Goal: Task Accomplishment & Management: Manage account settings

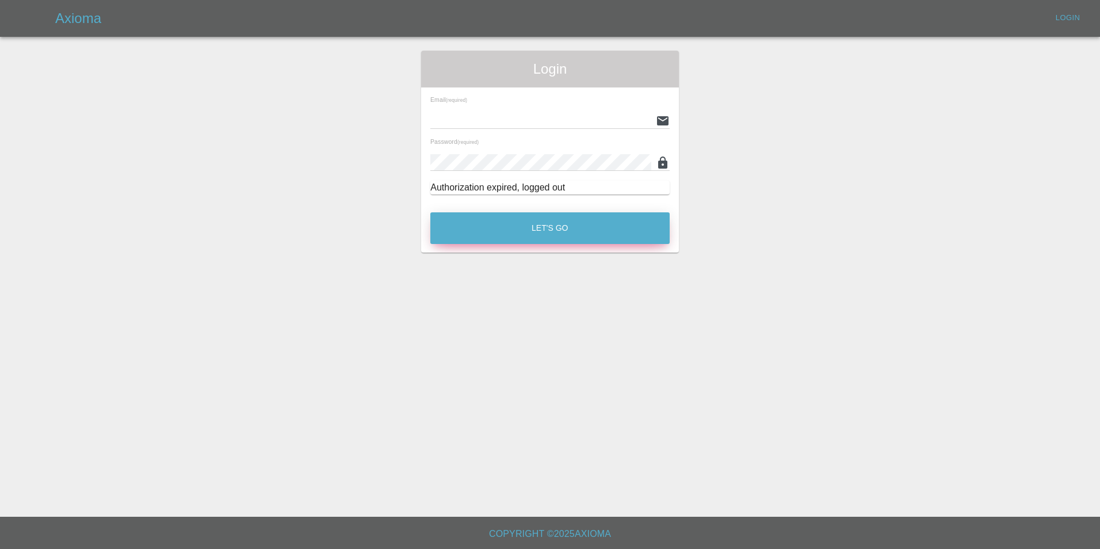
type input "[EMAIL_ADDRESS][DOMAIN_NAME]"
click at [542, 231] on button "Let's Go" at bounding box center [549, 228] width 239 height 32
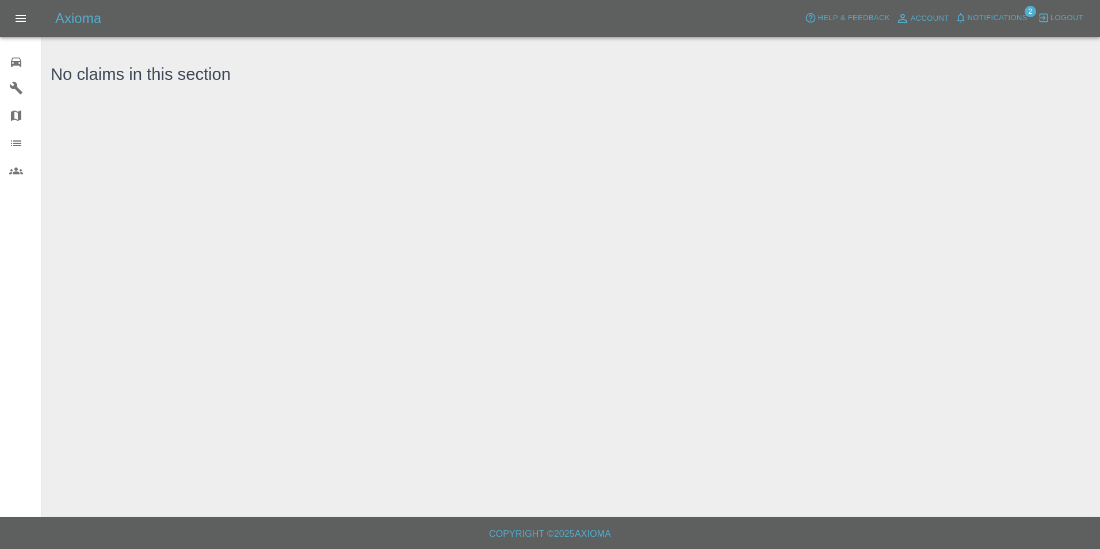
click at [14, 65] on icon at bounding box center [16, 62] width 10 height 9
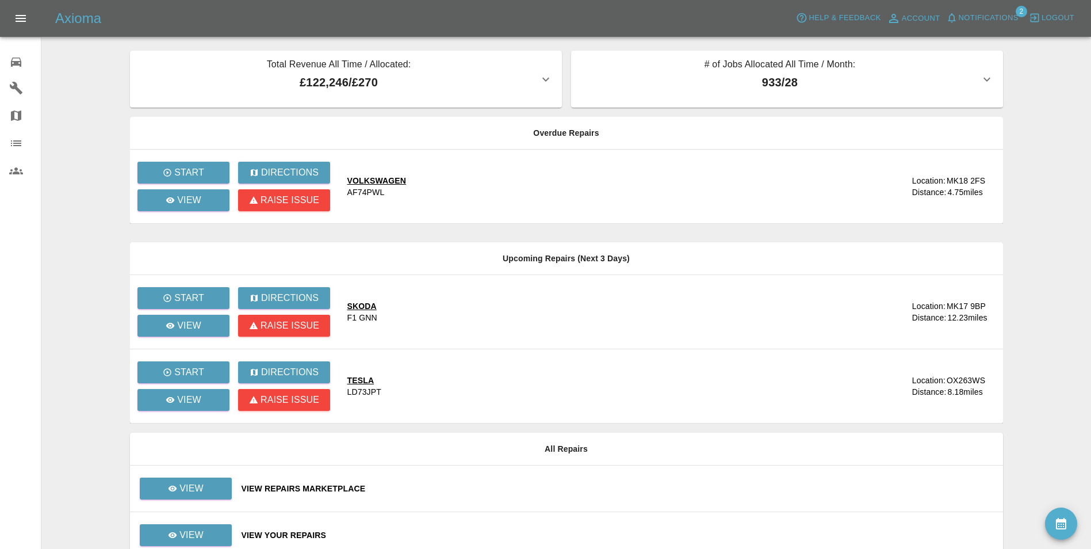
click at [1011, 15] on span "Notifications" at bounding box center [989, 18] width 60 height 13
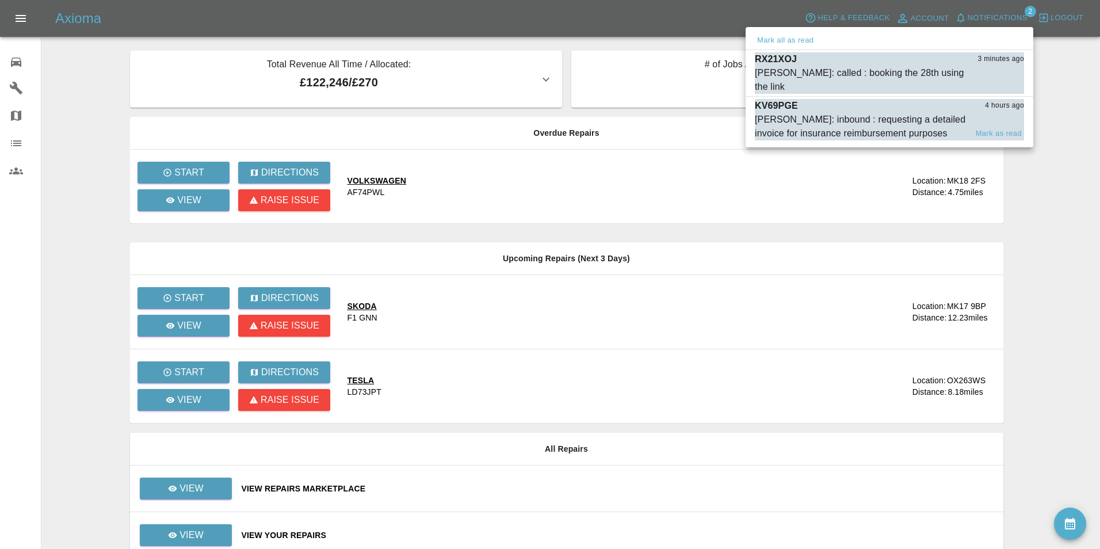
click at [798, 113] on div "[PERSON_NAME]: inbound : requesting a detailed invoice for insurance reimbursem…" at bounding box center [861, 127] width 212 height 28
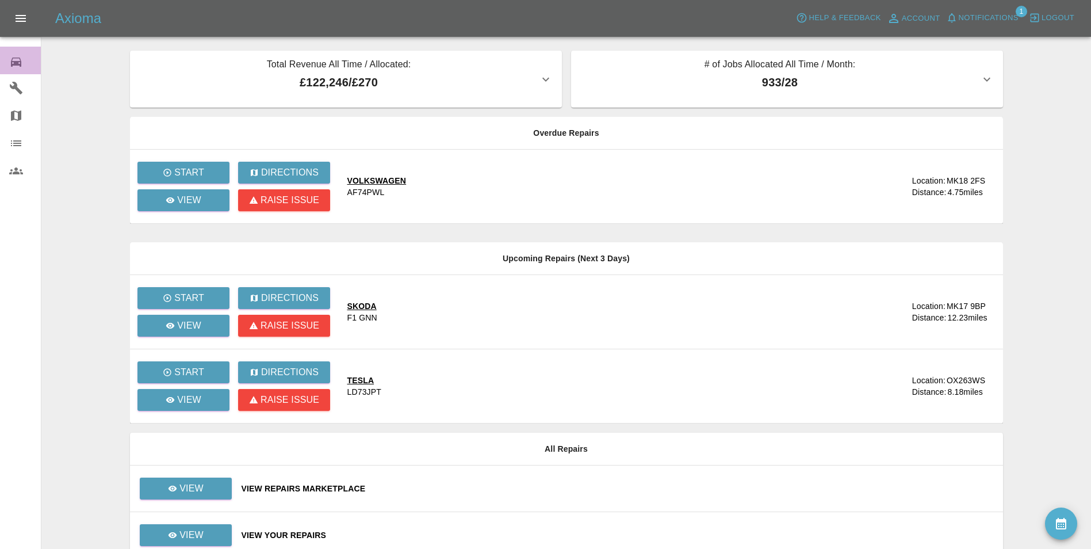
click at [12, 58] on icon at bounding box center [16, 62] width 14 height 14
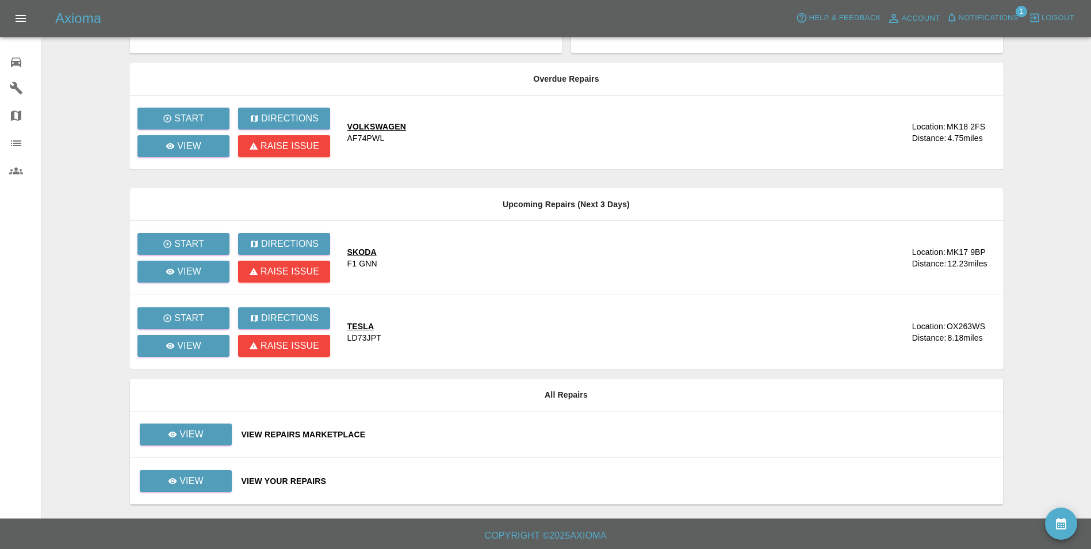
scroll to position [56, 0]
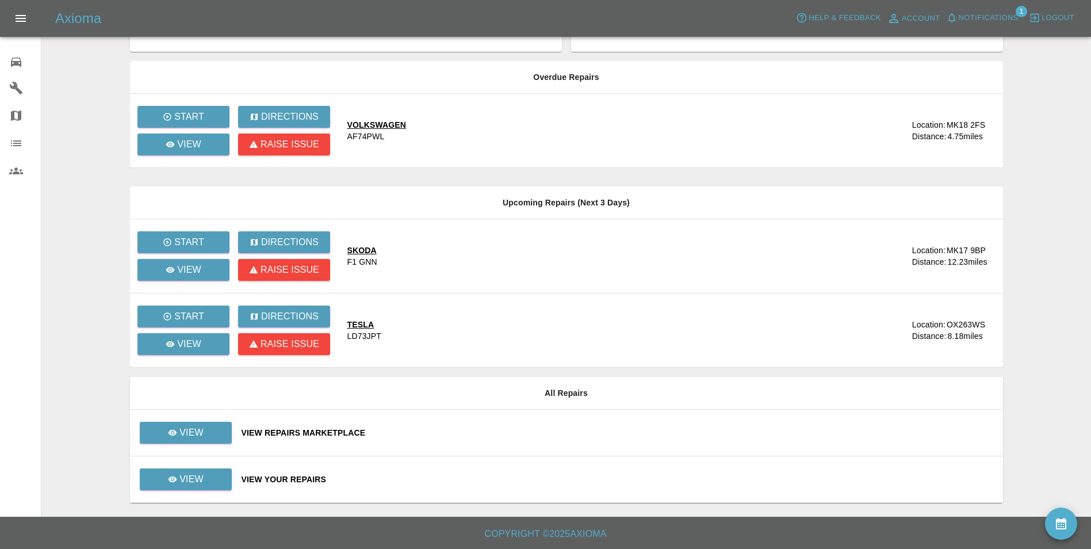
click at [258, 475] on div "View Your Repairs" at bounding box center [618, 479] width 752 height 12
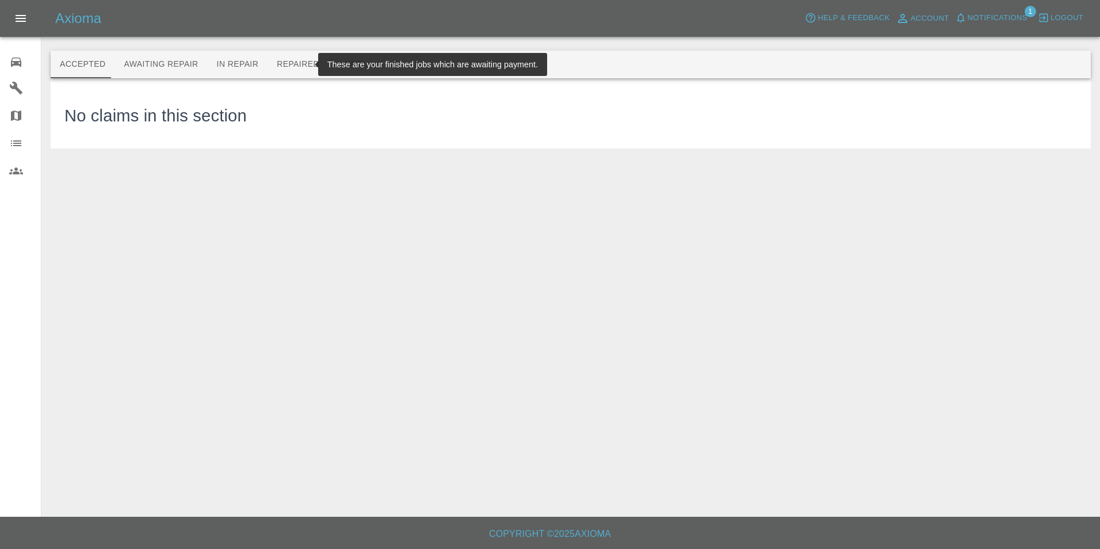
click at [268, 64] on button "Repaired" at bounding box center [297, 65] width 61 height 28
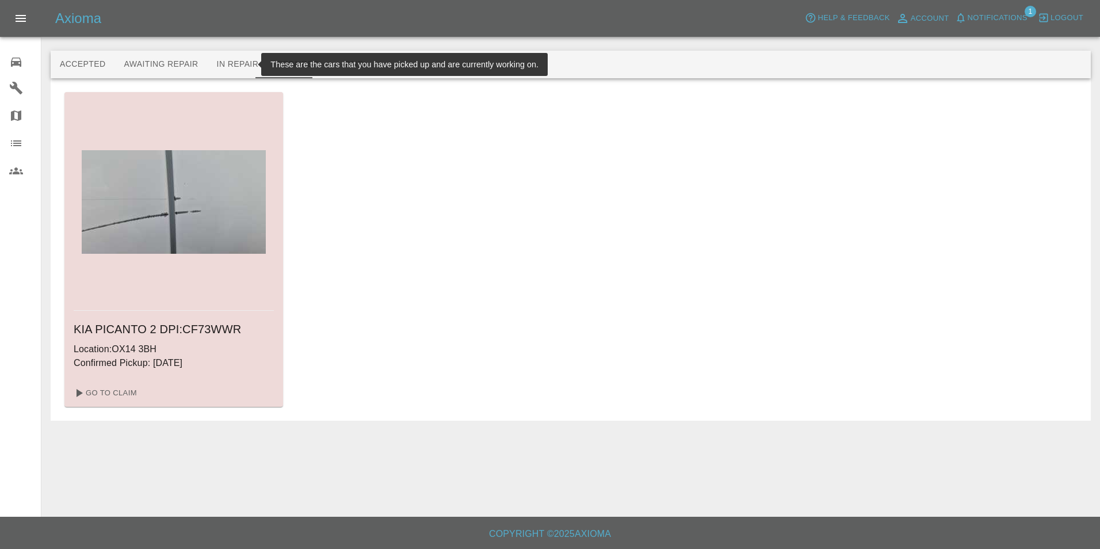
click at [226, 63] on button "In Repair" at bounding box center [238, 65] width 60 height 28
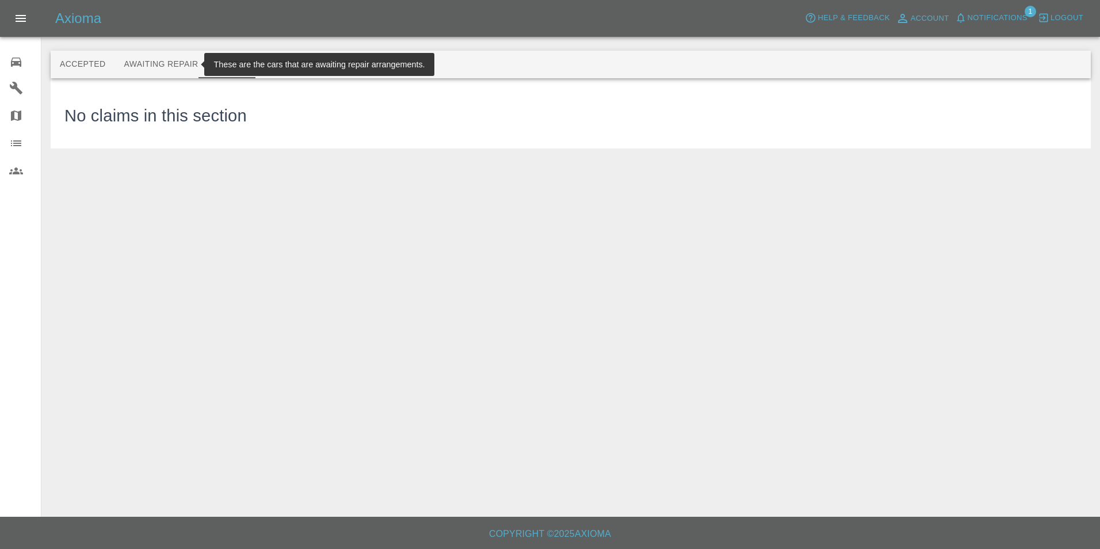
click at [165, 62] on button "Awaiting Repair" at bounding box center [160, 65] width 93 height 28
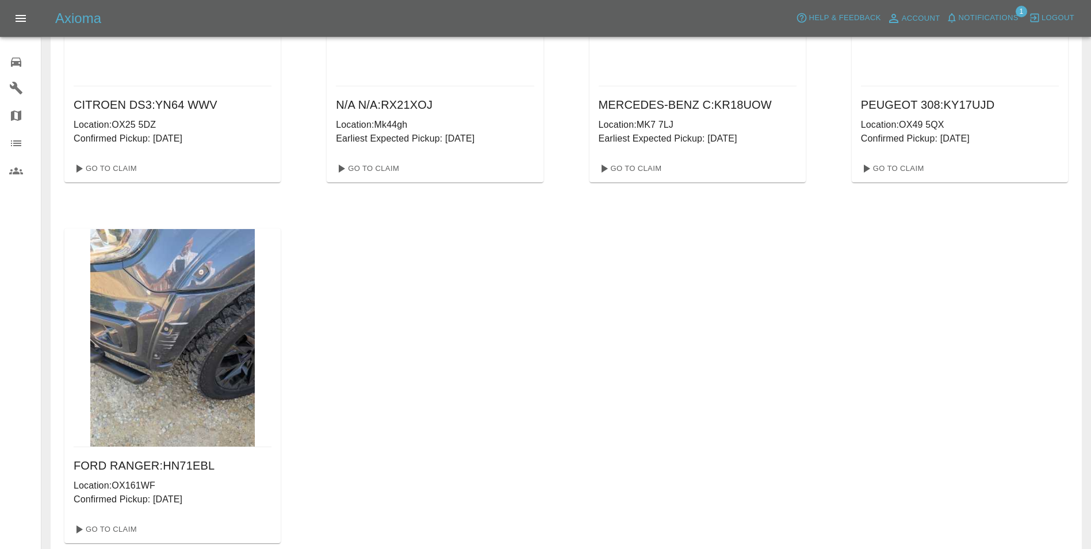
scroll to position [600, 0]
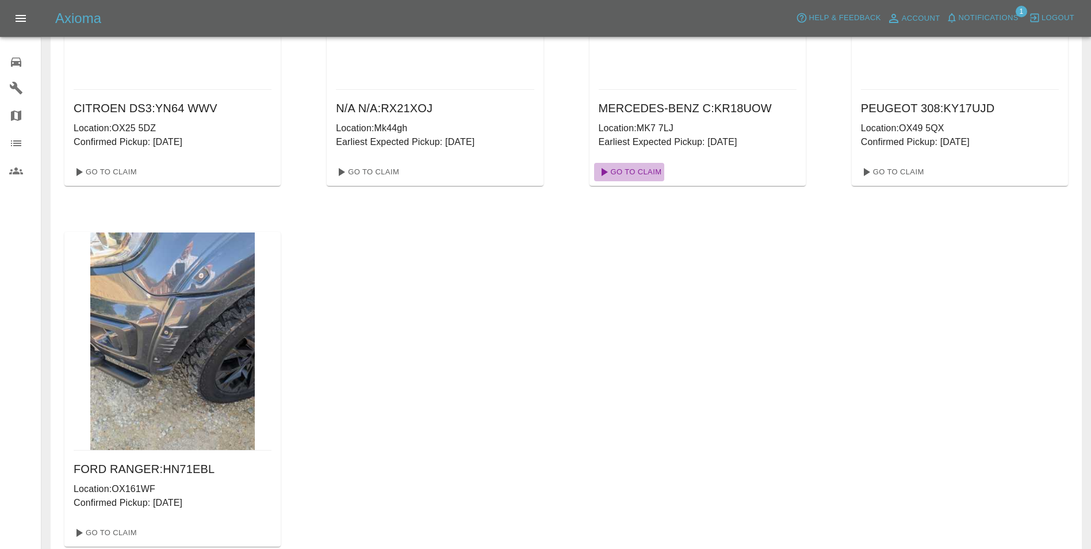
click at [637, 169] on link "Go To Claim" at bounding box center [629, 172] width 71 height 18
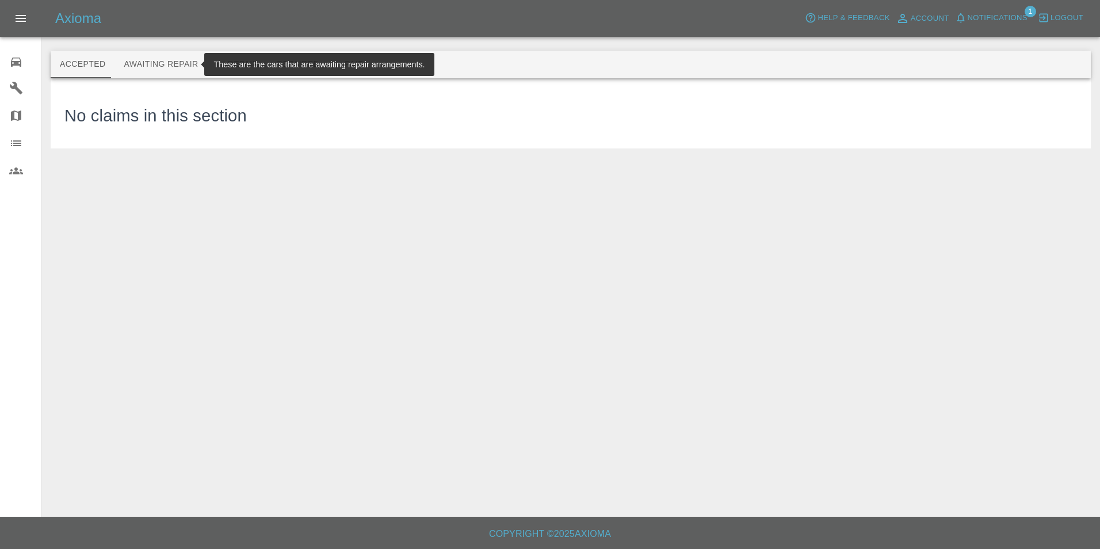
click at [173, 64] on button "Awaiting Repair" at bounding box center [160, 65] width 93 height 28
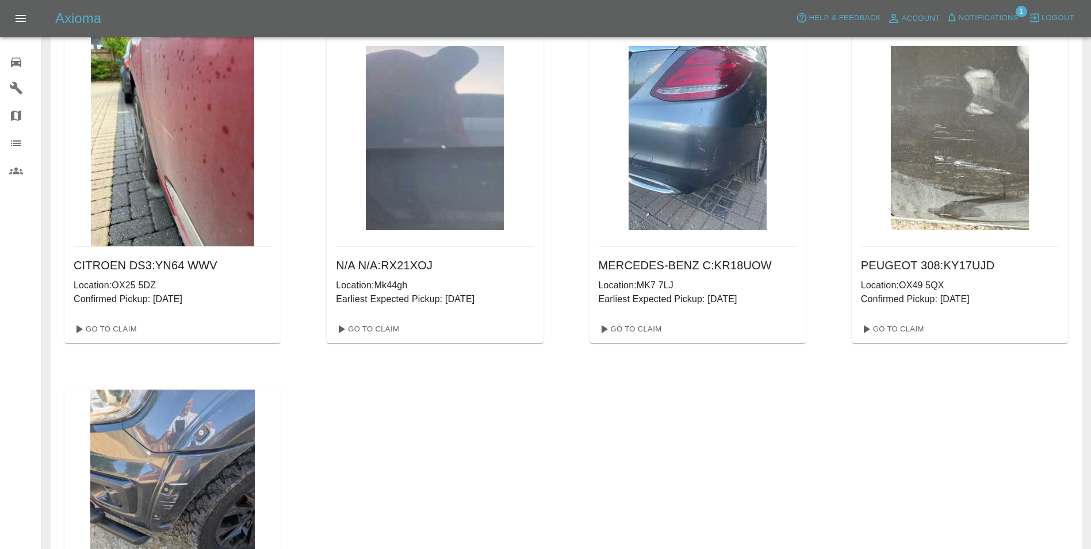
scroll to position [460, 0]
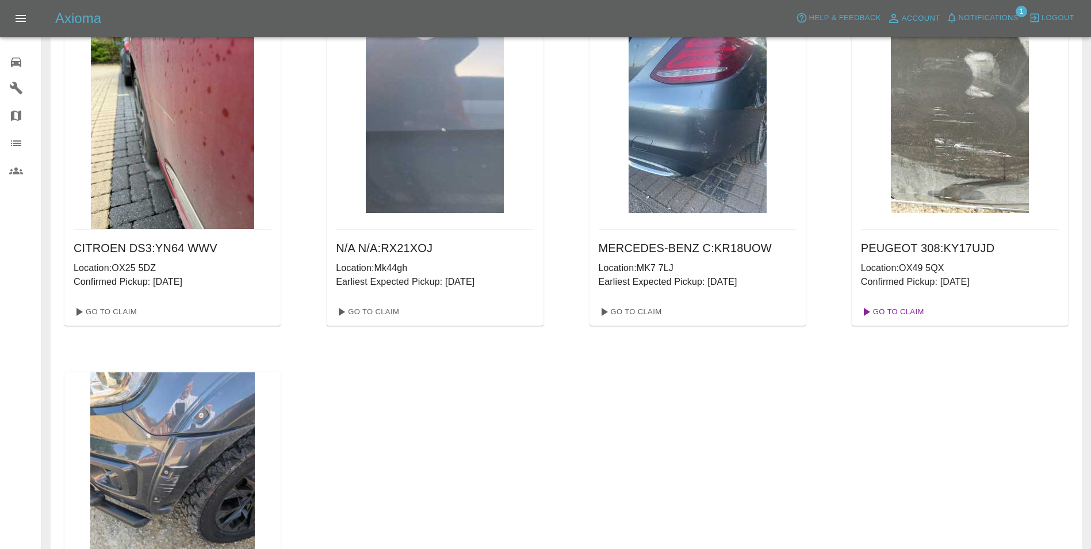
click at [898, 307] on link "Go To Claim" at bounding box center [891, 312] width 71 height 18
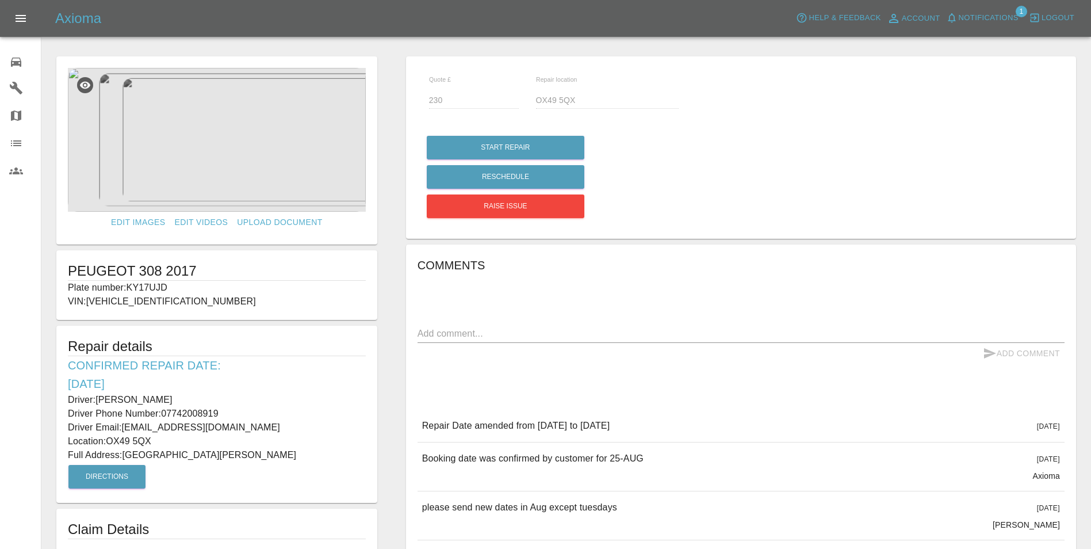
drag, startPoint x: 65, startPoint y: 398, endPoint x: 291, endPoint y: 458, distance: 233.9
click at [291, 458] on div "Repair details Confirmed Repair Date: [DATE] Driver: [PERSON_NAME] Driver Phone…" at bounding box center [216, 414] width 321 height 177
copy div "Driver: [PERSON_NAME] Driver Phone Number: 07742008919 Driver Email: [EMAIL_ADD…"
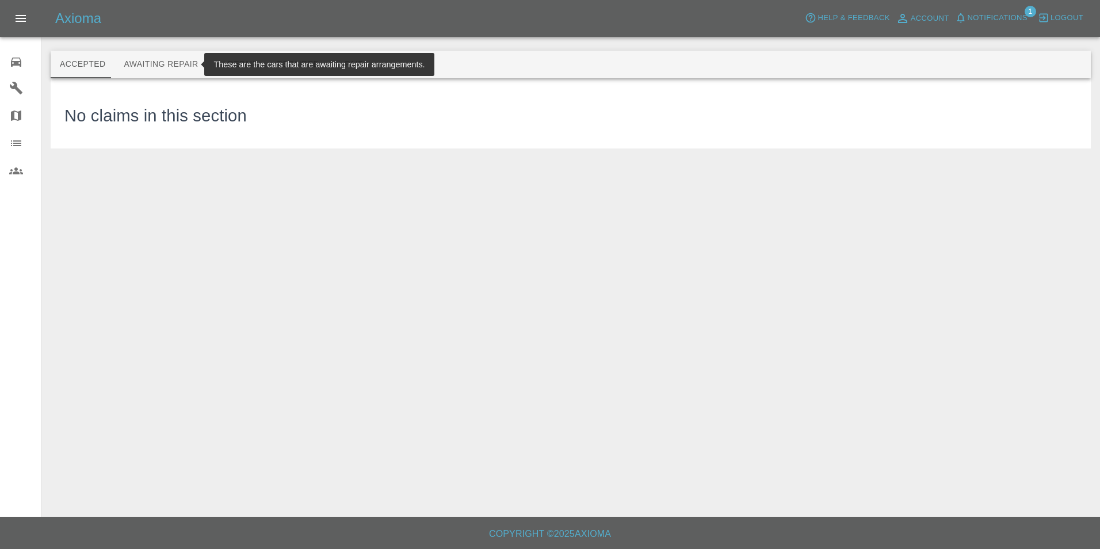
click at [180, 58] on button "Awaiting Repair" at bounding box center [160, 65] width 93 height 28
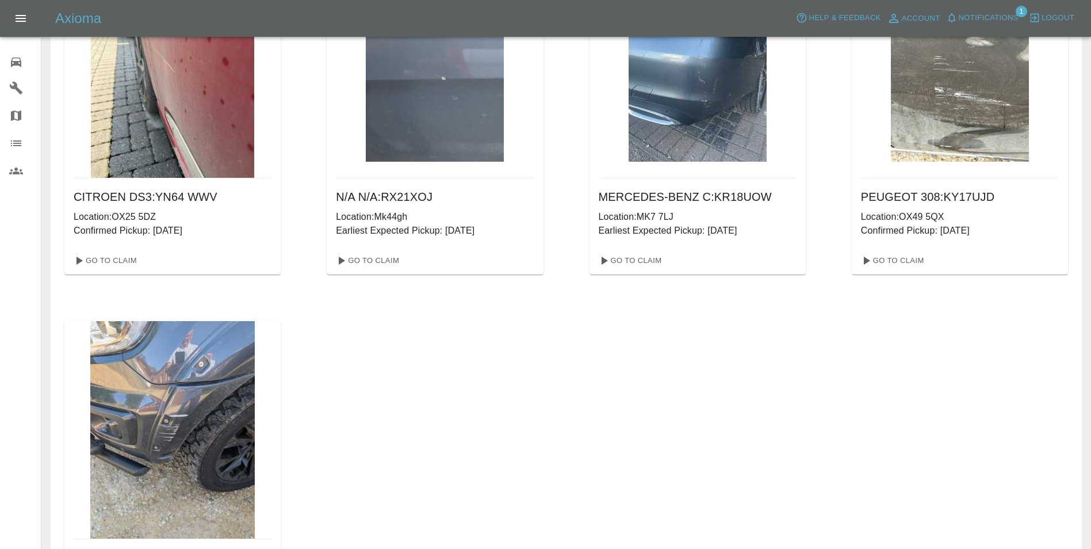
scroll to position [657, 0]
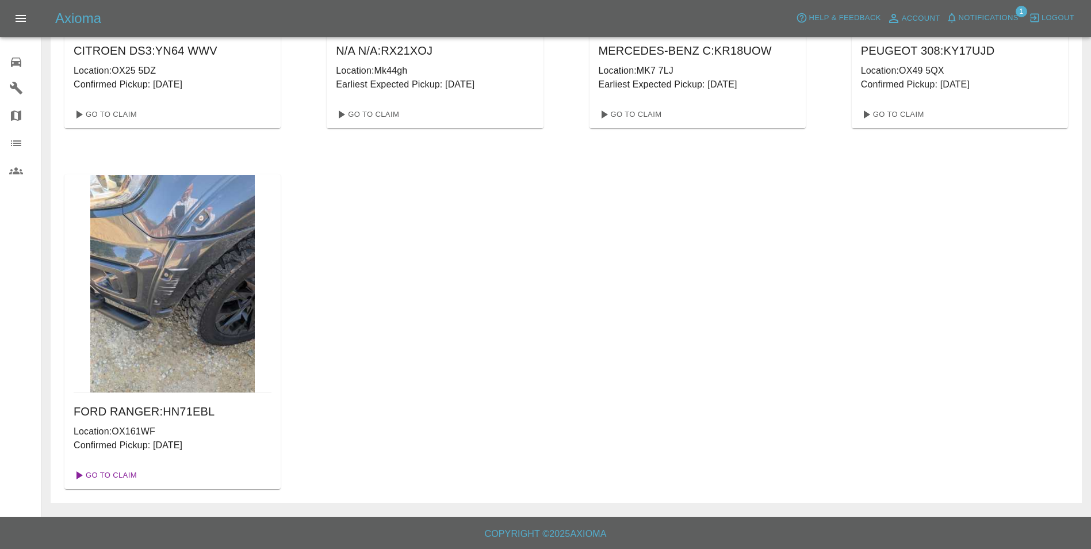
click at [121, 476] on link "Go To Claim" at bounding box center [104, 475] width 71 height 18
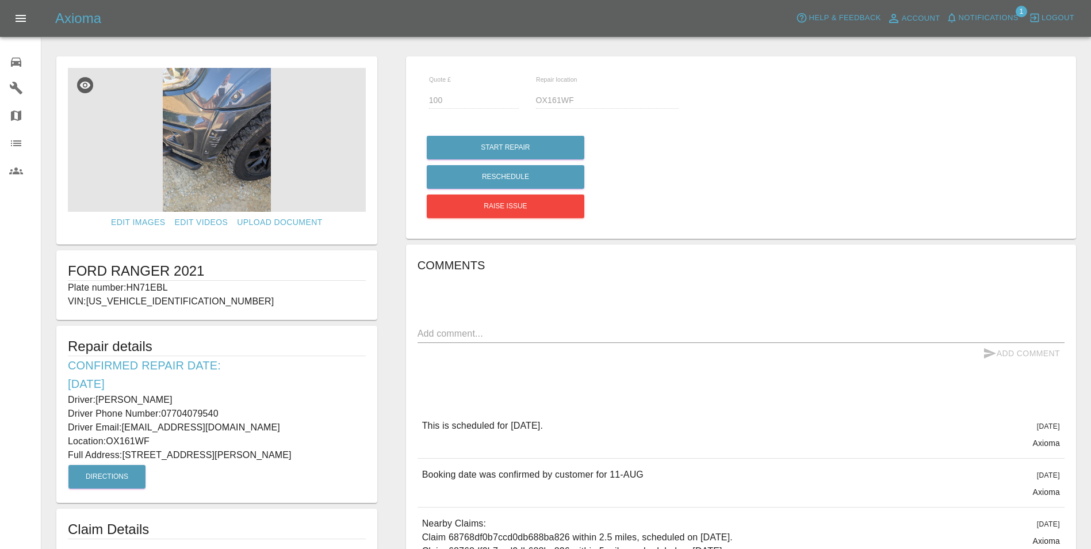
drag, startPoint x: 67, startPoint y: 363, endPoint x: 316, endPoint y: 452, distance: 264.3
click at [316, 452] on div "Repair details Confirmed Repair Date: [DATE] Driver: [PERSON_NAME] Driver Phone…" at bounding box center [216, 414] width 321 height 177
copy div "Confirmed Repair Date: [DATE] Driver: [PERSON_NAME] Driver Phone Number: 077040…"
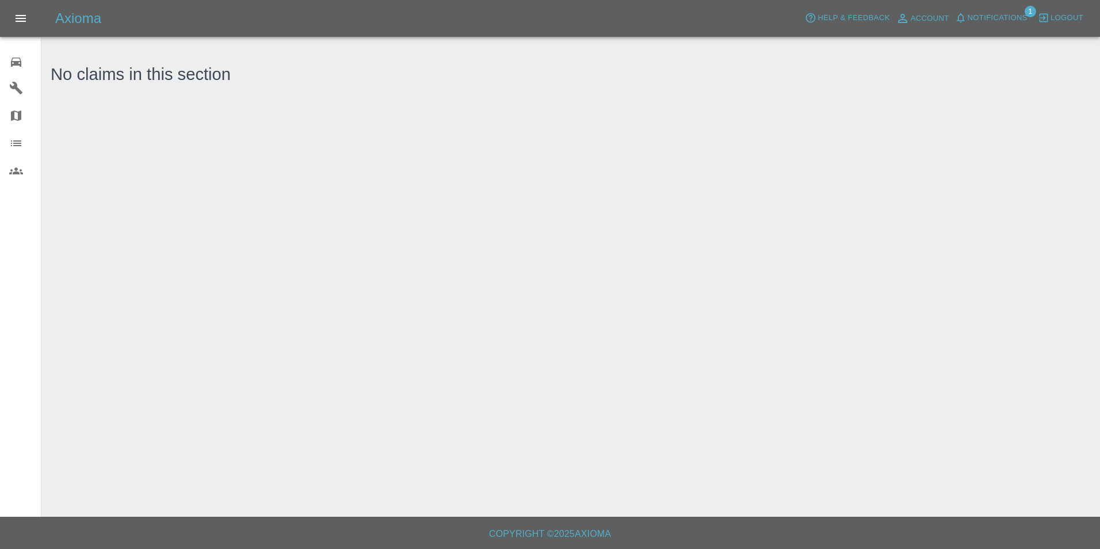
click at [19, 64] on icon at bounding box center [16, 62] width 10 height 9
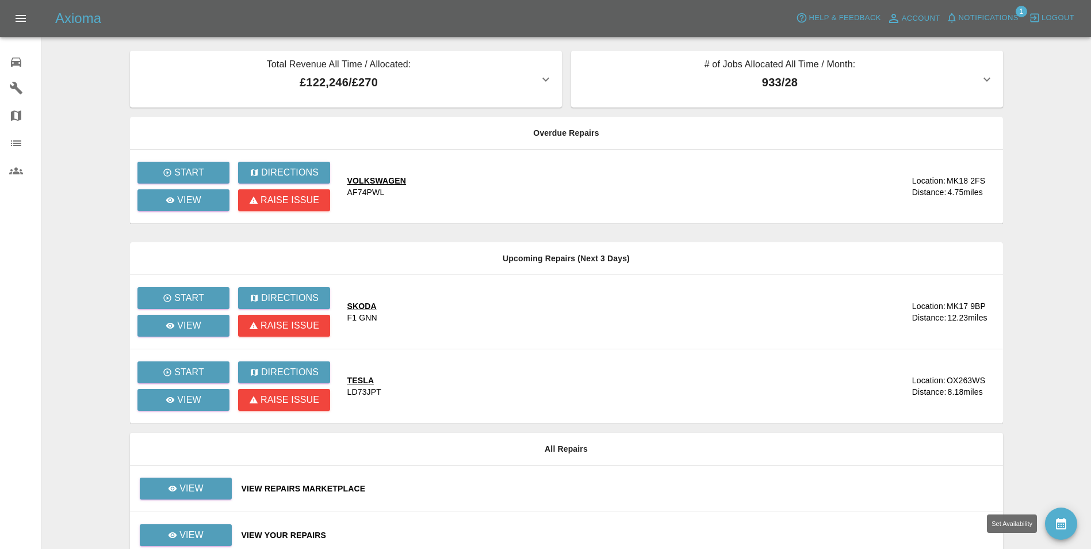
click at [1060, 518] on icon "availability" at bounding box center [1061, 523] width 14 height 14
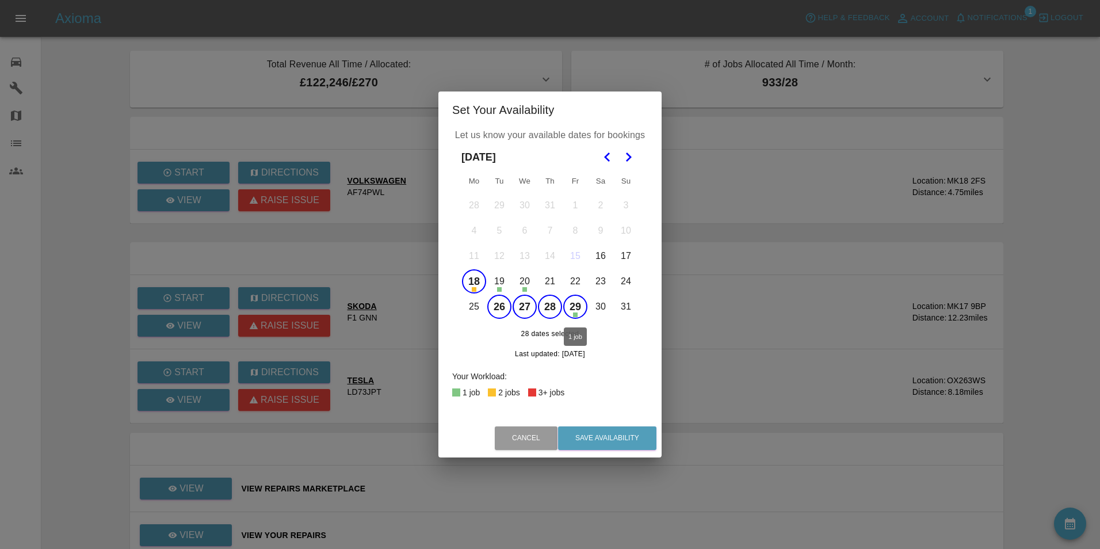
click at [572, 312] on button "29" at bounding box center [575, 306] width 24 height 24
click at [554, 312] on button "28" at bounding box center [550, 306] width 24 height 24
click at [524, 312] on button "27" at bounding box center [524, 306] width 24 height 24
click at [502, 302] on button "26" at bounding box center [499, 306] width 24 height 24
click at [460, 274] on div "August 2025 Mo Tu We Th Fr Sa Su 28 29 30 31 1 2 3 4 5 6 7 8 9 10 11 12 13 14 1…" at bounding box center [550, 256] width 196 height 228
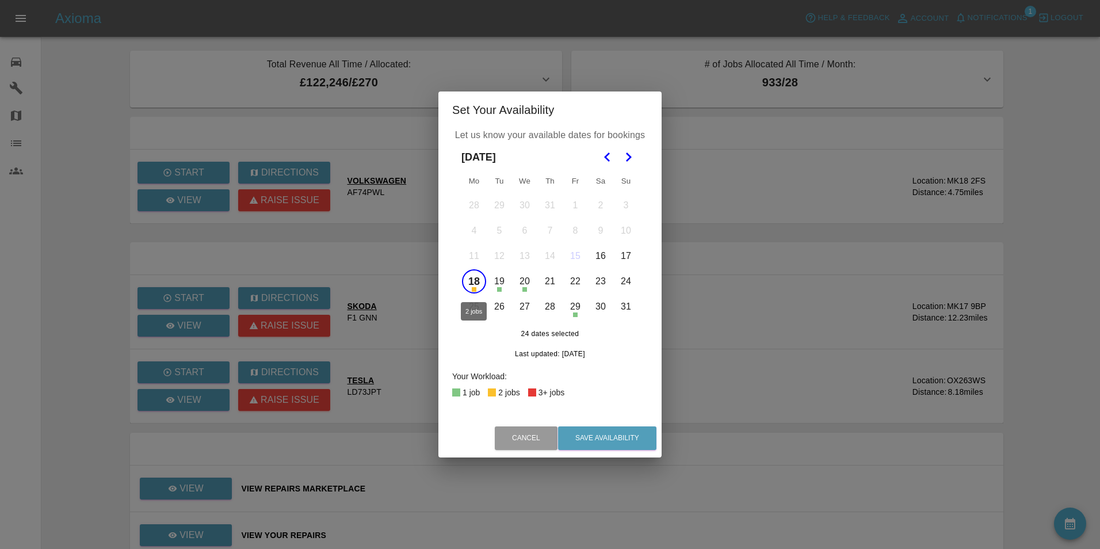
click at [474, 282] on button "18" at bounding box center [474, 281] width 24 height 24
click at [496, 312] on button "26" at bounding box center [499, 306] width 24 height 24
click at [548, 306] on button "28" at bounding box center [550, 306] width 24 height 24
click at [629, 159] on polygon "Go to the Next Month" at bounding box center [629, 156] width 6 height 9
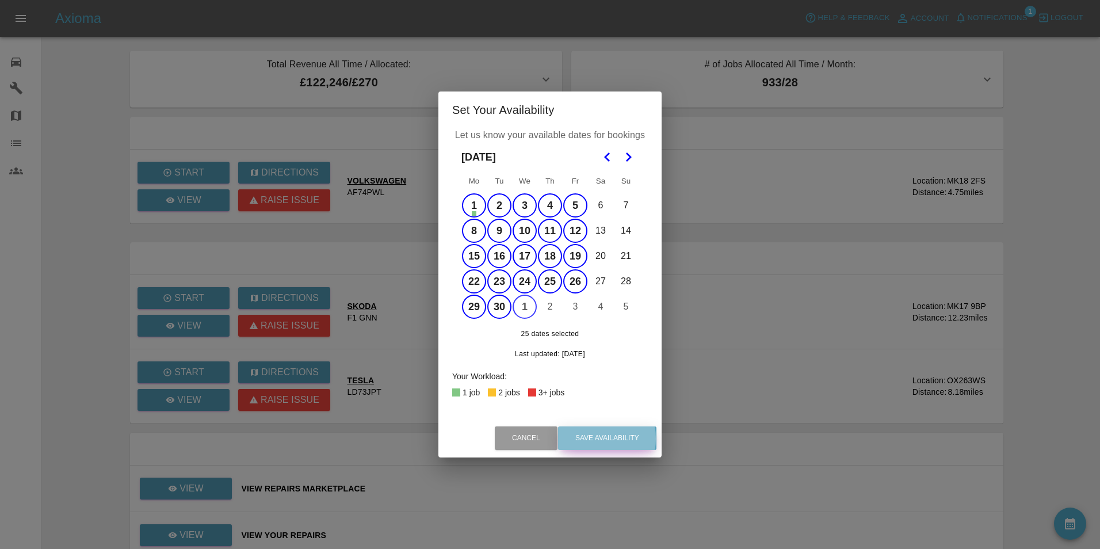
click at [591, 438] on button "Save Availability" at bounding box center [607, 438] width 98 height 24
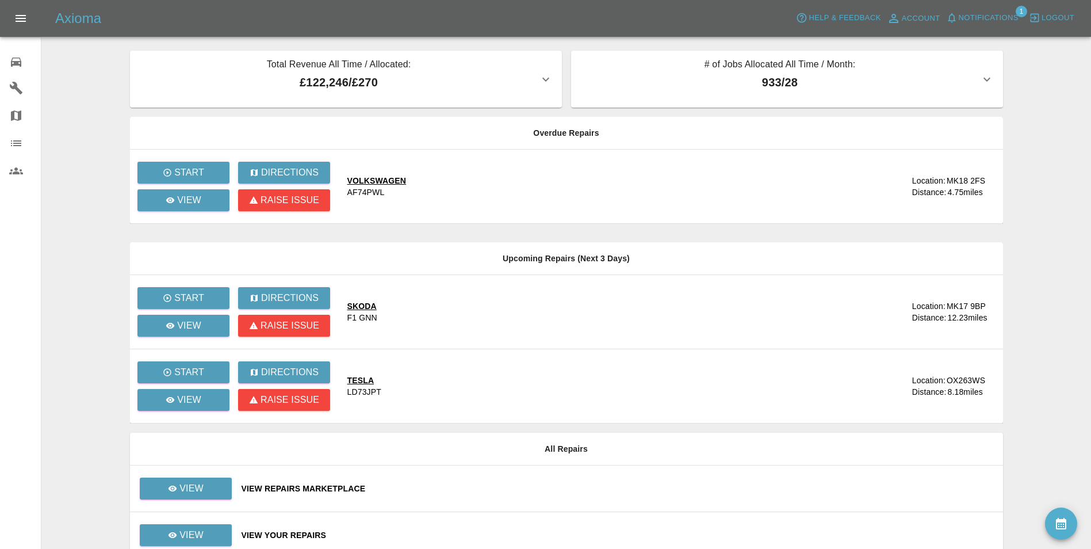
click at [1005, 16] on span "Notifications" at bounding box center [989, 18] width 60 height 13
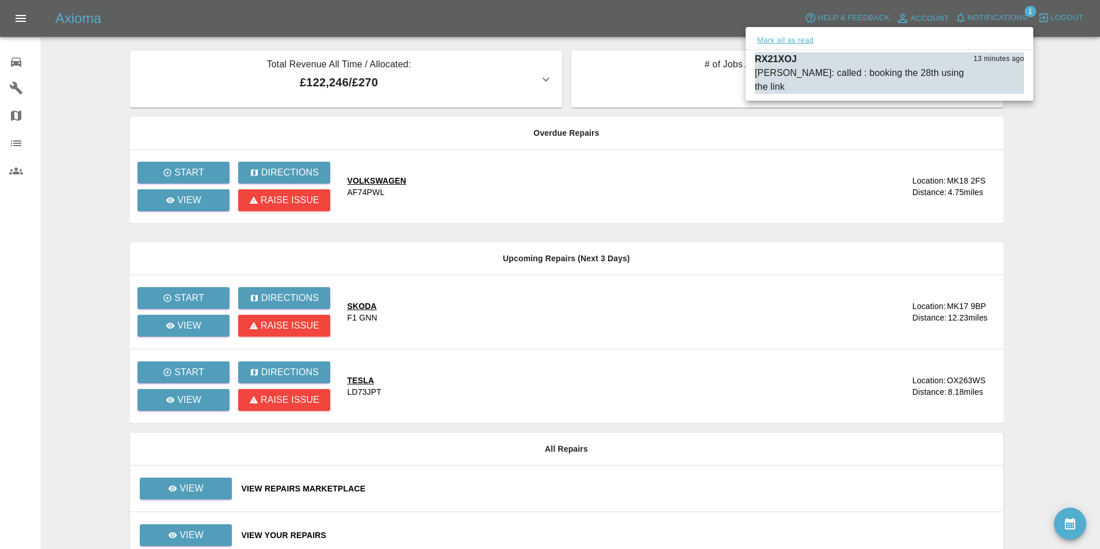
click at [805, 40] on button "Mark all as read" at bounding box center [785, 40] width 61 height 13
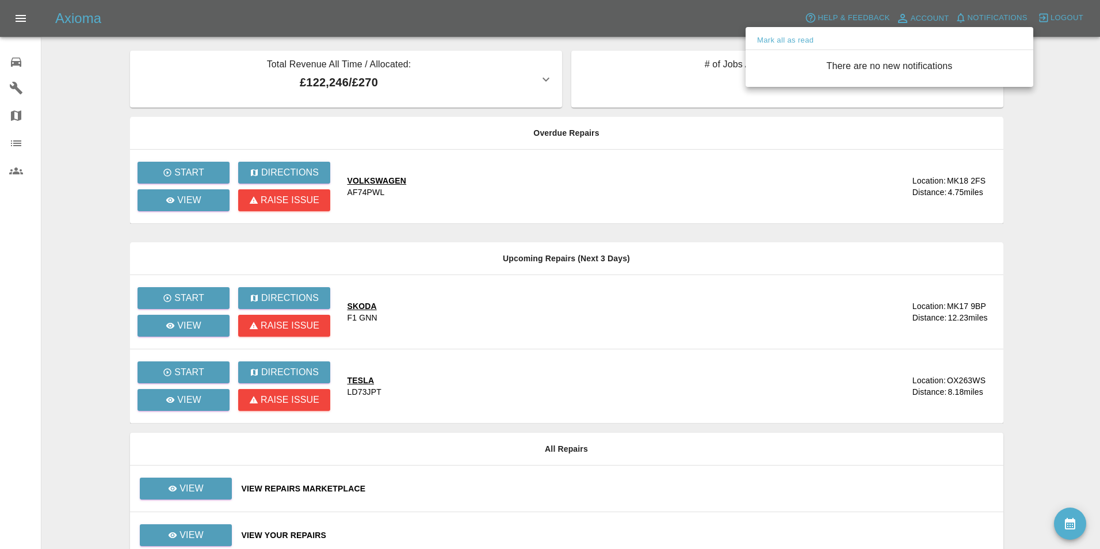
click at [1042, 118] on div at bounding box center [550, 274] width 1100 height 549
